Goal: Task Accomplishment & Management: Use online tool/utility

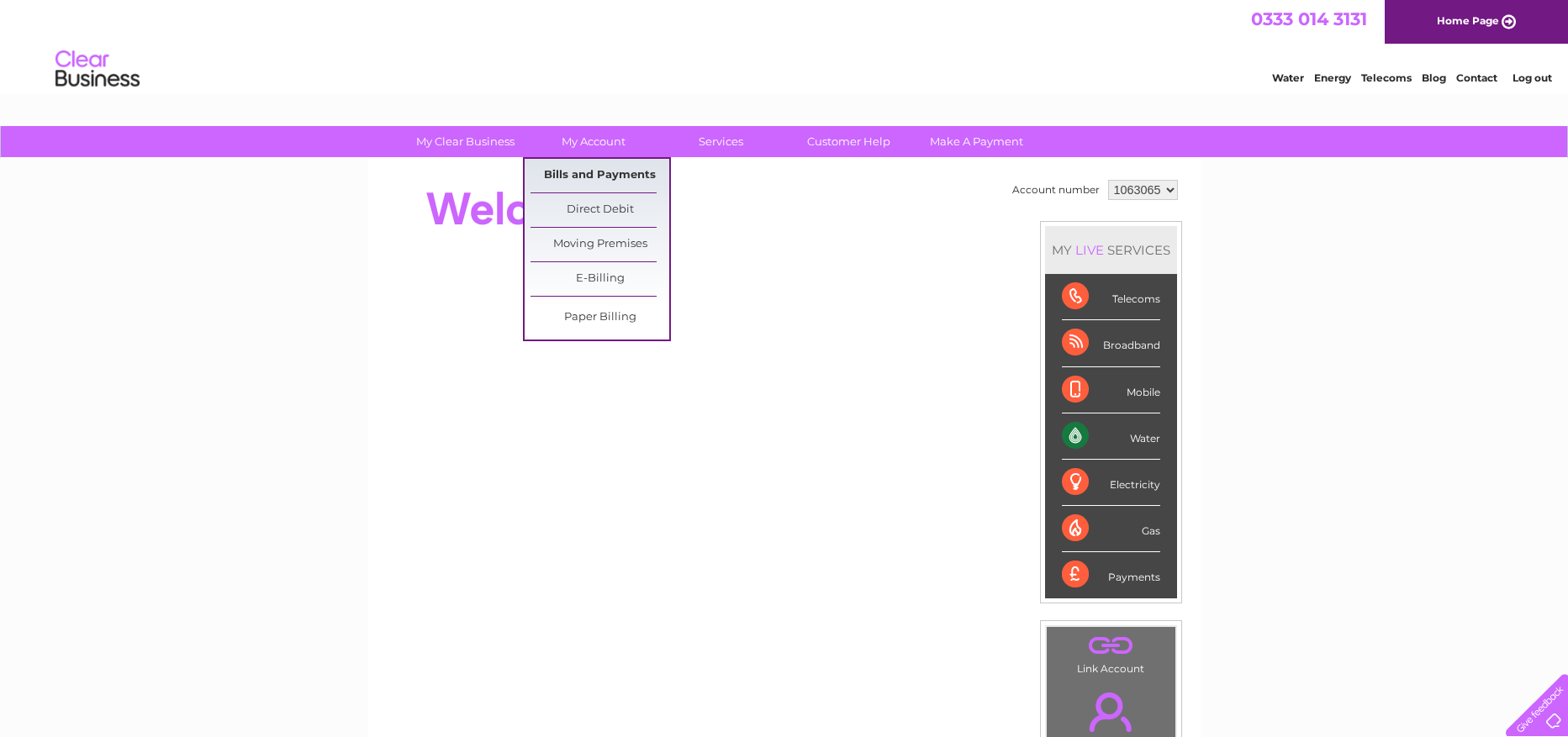
click at [600, 174] on link "Bills and Payments" at bounding box center [600, 176] width 139 height 34
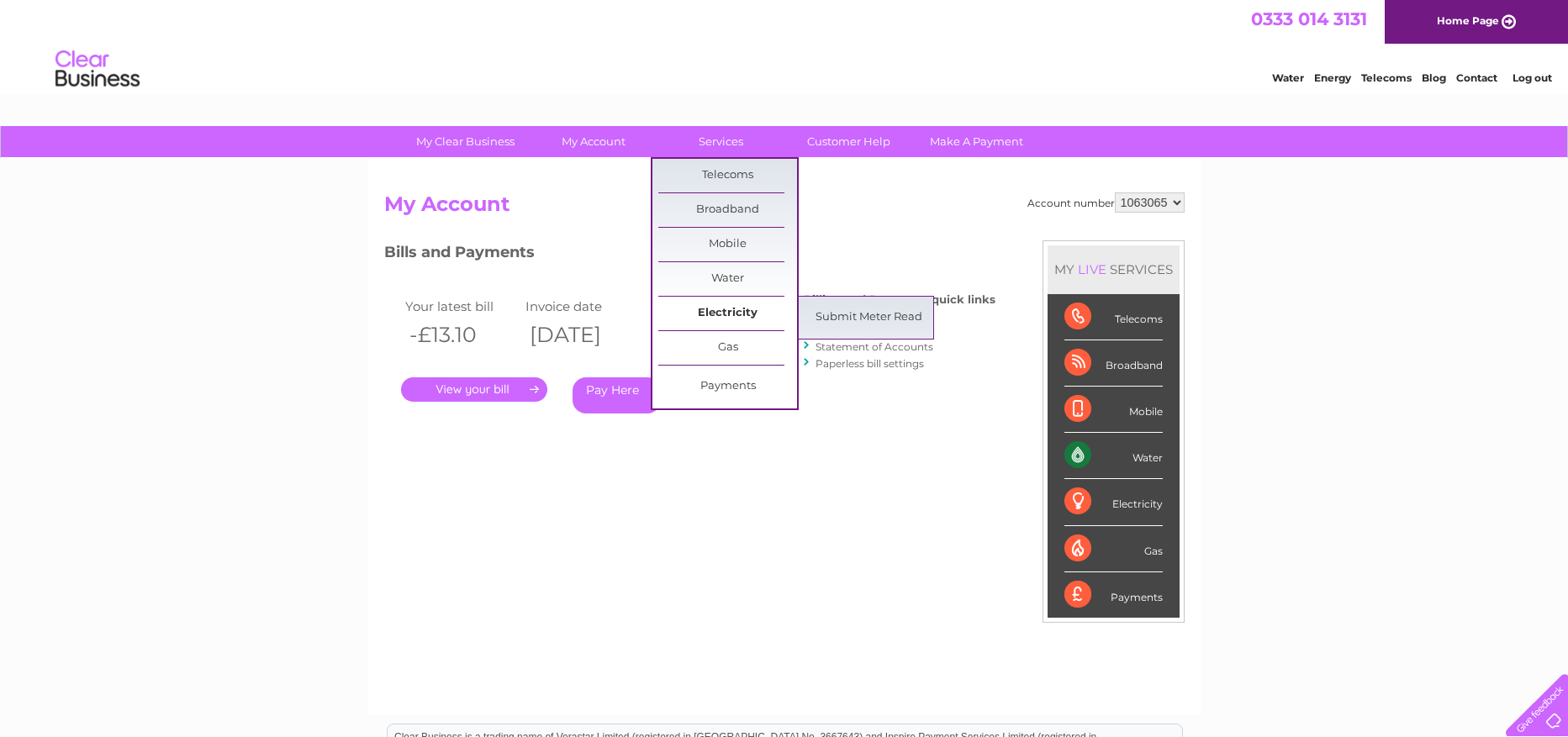
click at [731, 307] on link "Electricity" at bounding box center [728, 314] width 139 height 34
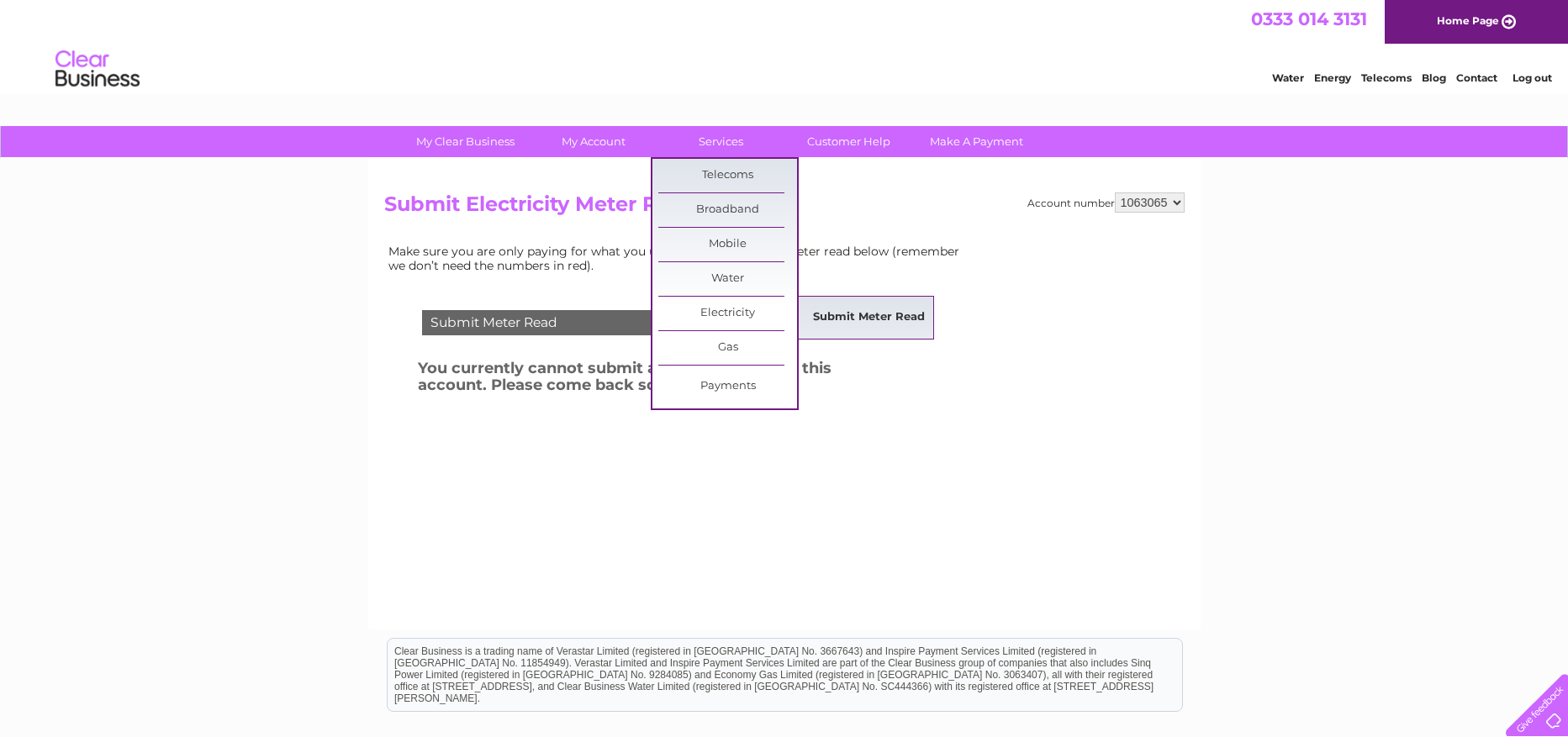
click at [829, 315] on link "Submit Meter Read" at bounding box center [869, 318] width 139 height 34
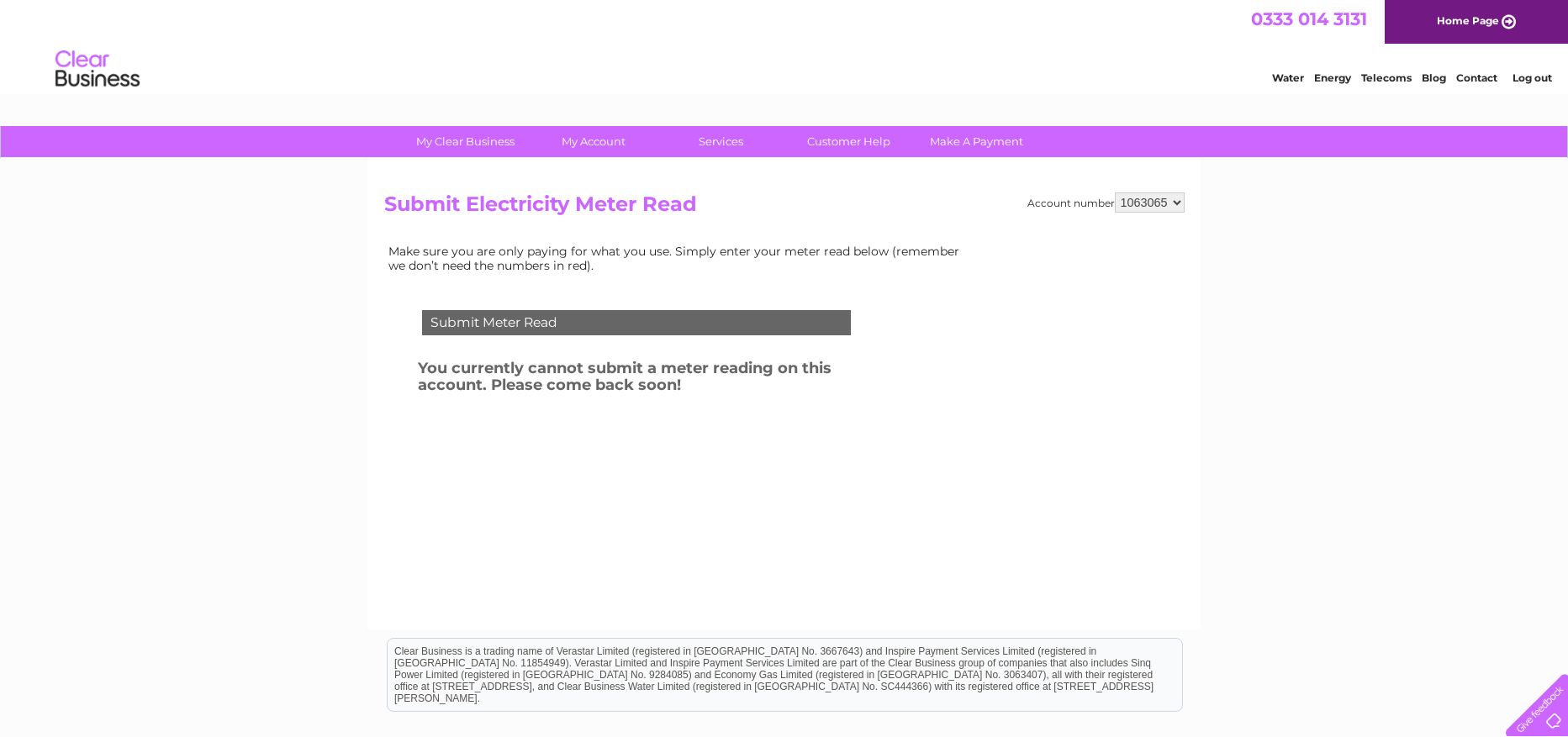
click at [1536, 74] on link "Log out" at bounding box center [1531, 78] width 39 height 12
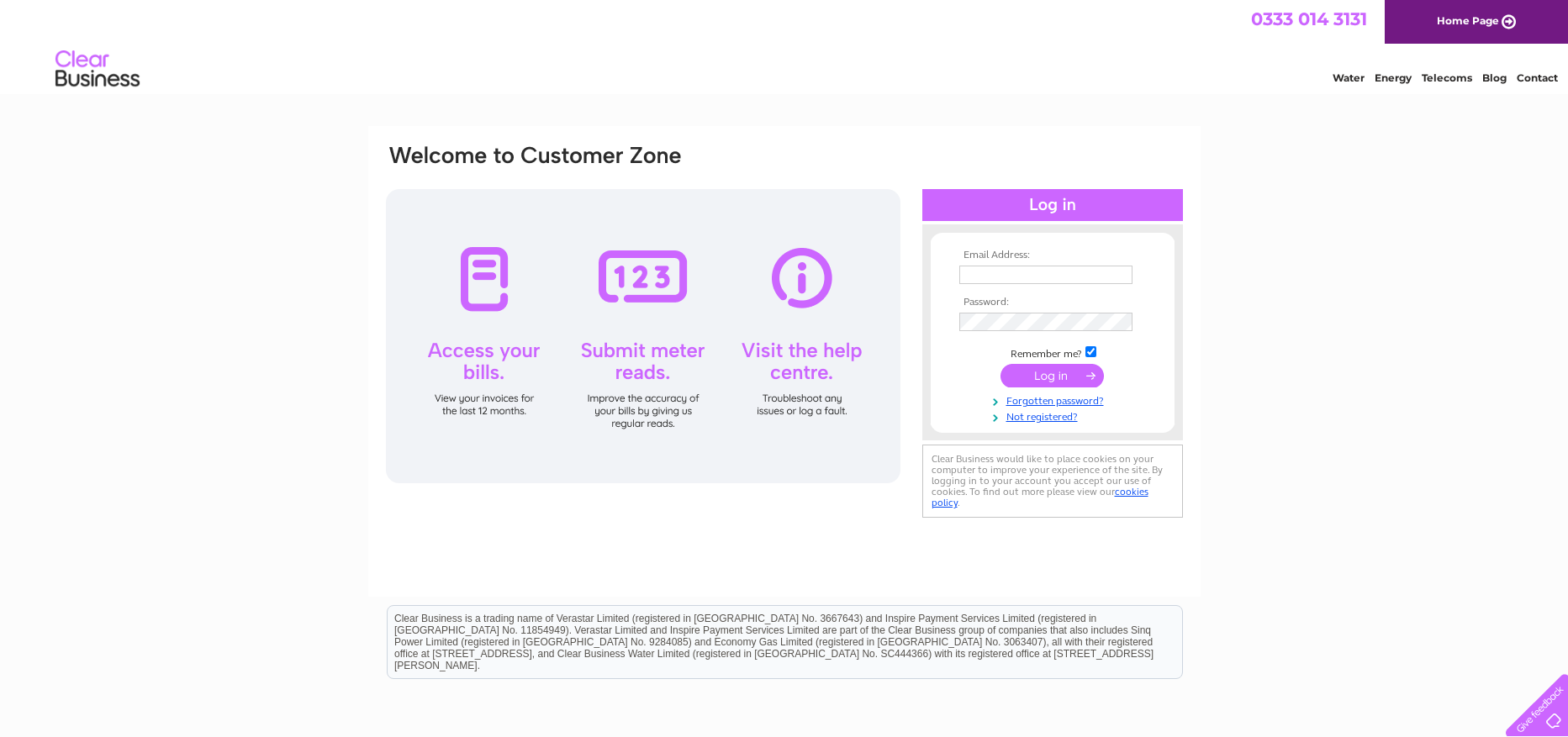
type input "[EMAIL_ADDRESS][DOMAIN_NAME]"
click at [645, 158] on div at bounding box center [624, 166] width 479 height 46
